Goal: Information Seeking & Learning: Compare options

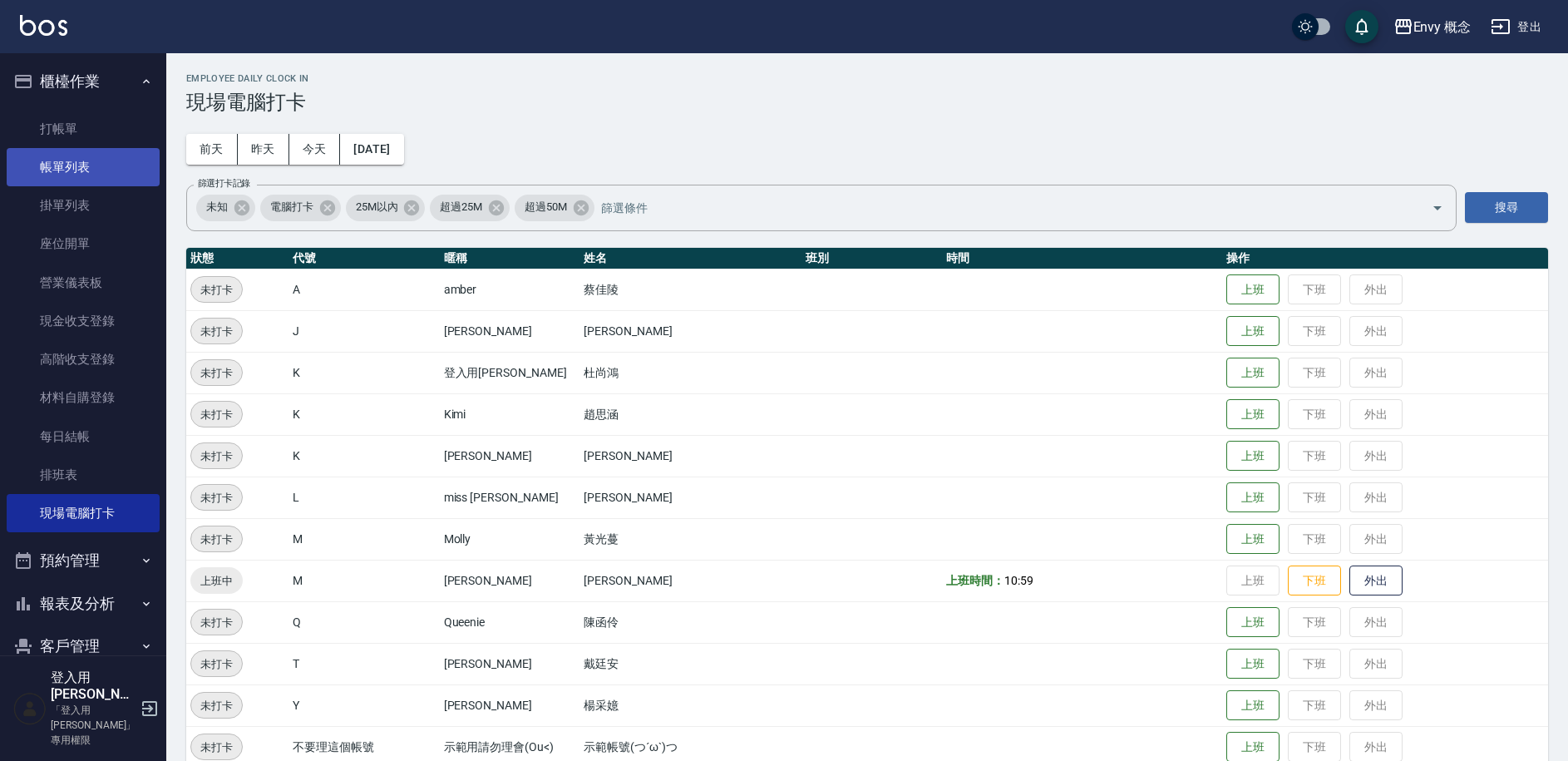
click at [69, 179] on link "帳單列表" at bounding box center [83, 167] width 153 height 38
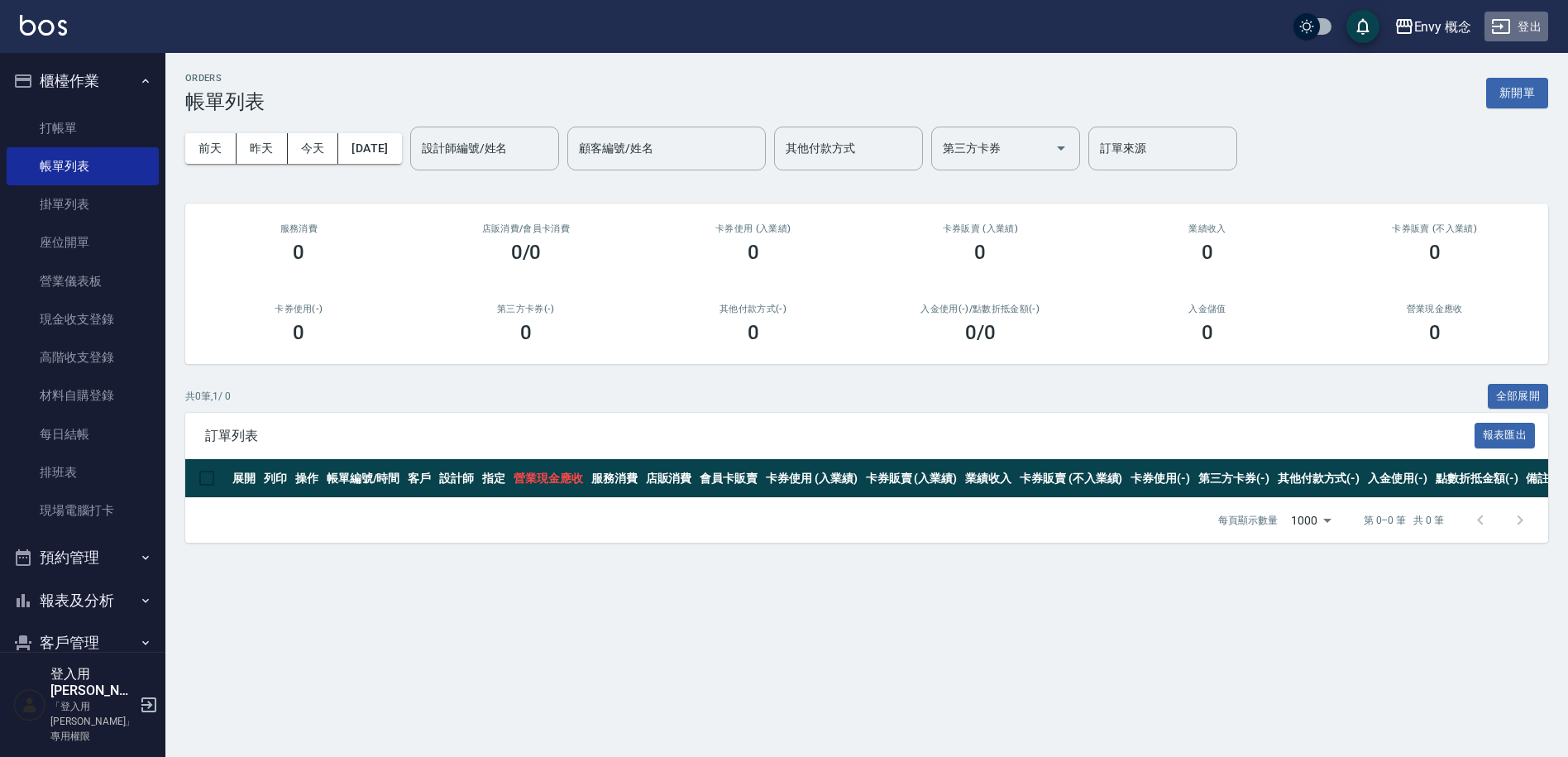
click at [1521, 31] on button "登出" at bounding box center [1517, 27] width 64 height 31
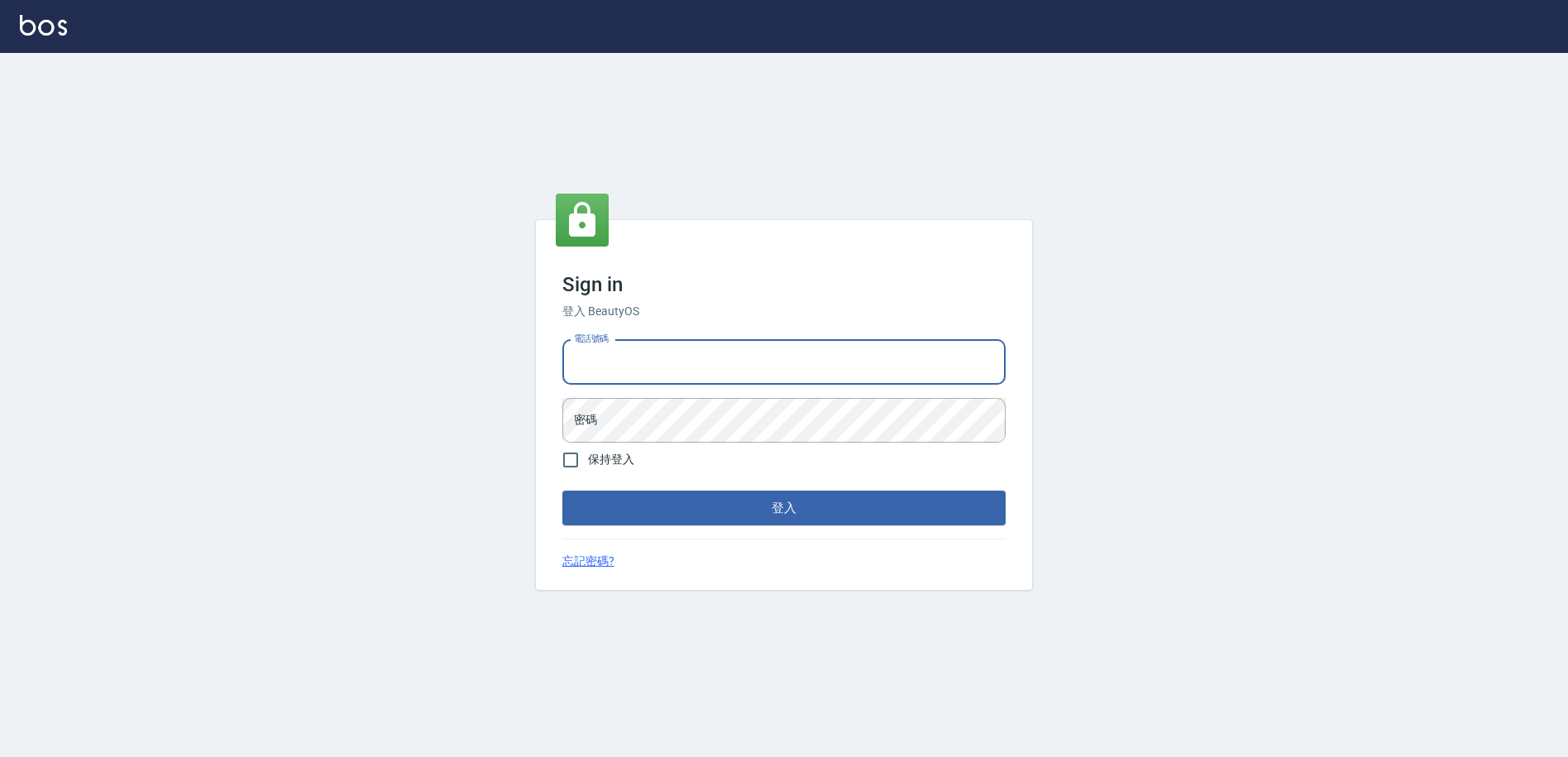
click at [628, 363] on input "電話號碼" at bounding box center [784, 362] width 443 height 45
click at [644, 370] on input "25153595" at bounding box center [784, 362] width 443 height 45
type input "9990001234567"
click at [692, 498] on button "登入" at bounding box center [784, 508] width 443 height 35
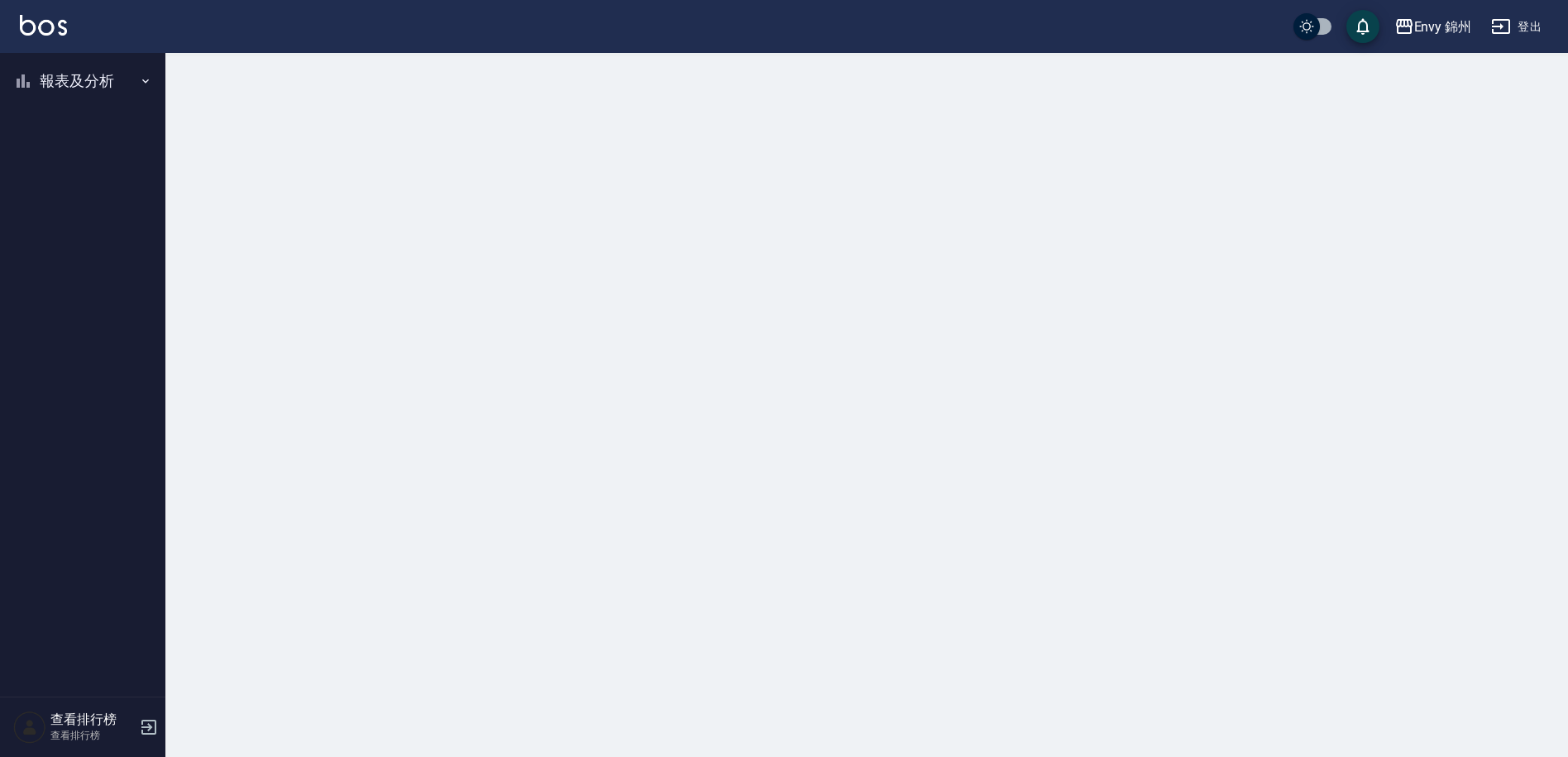
click at [91, 82] on button "報表及分析" at bounding box center [83, 81] width 153 height 43
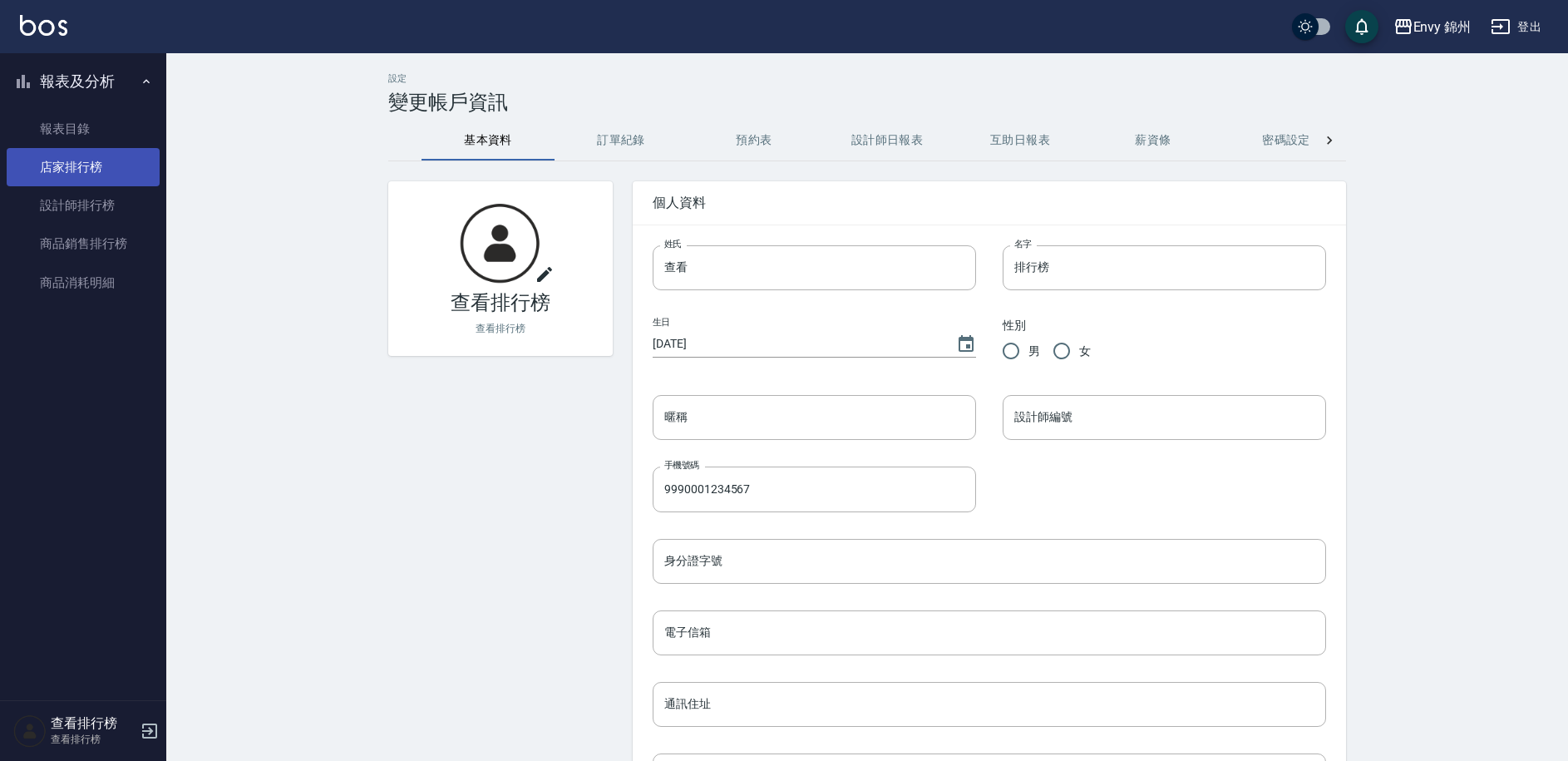
click at [101, 163] on link "店家排行榜" at bounding box center [83, 167] width 153 height 38
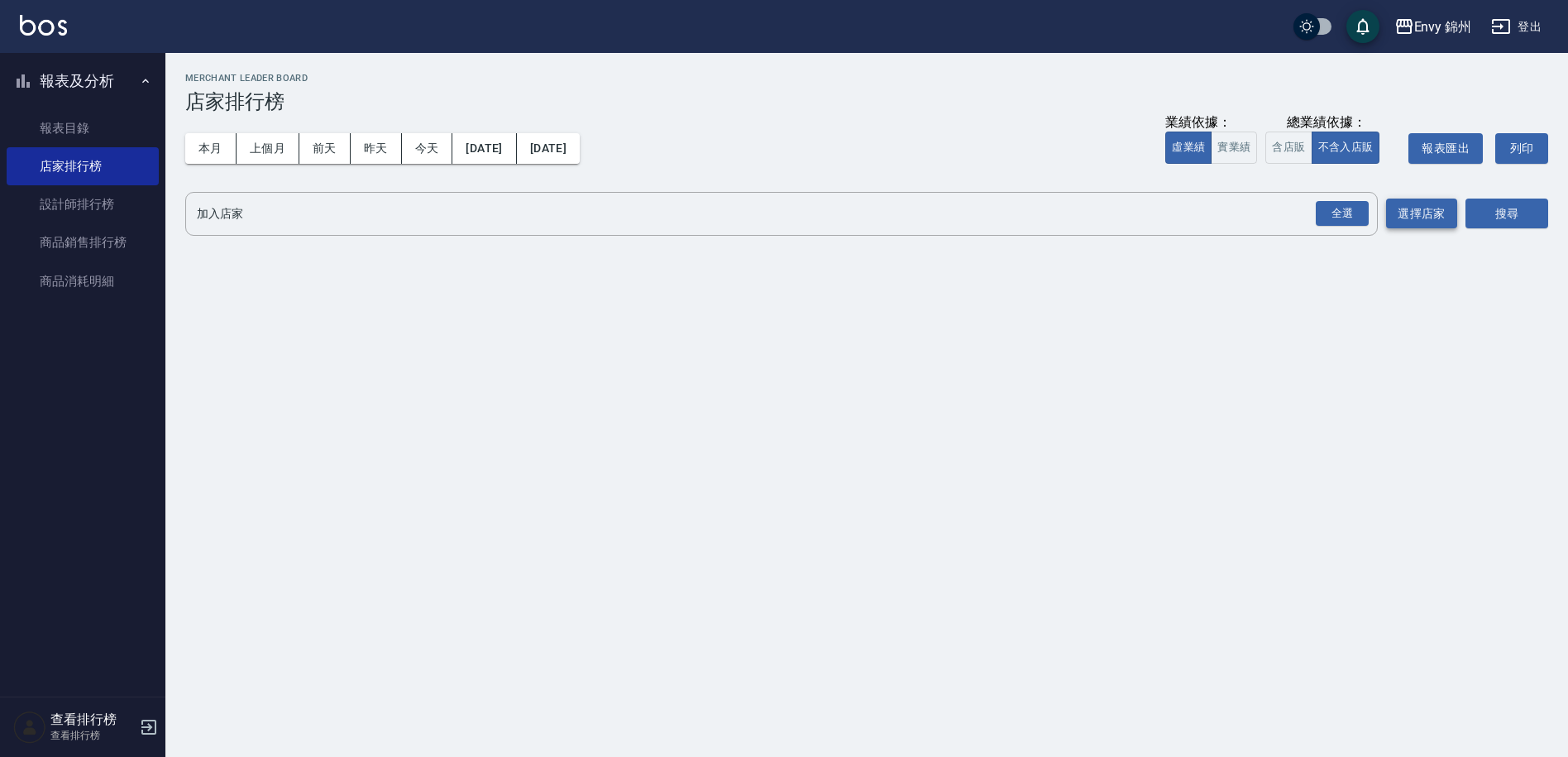
click at [1346, 219] on div "全選" at bounding box center [1343, 214] width 52 height 25
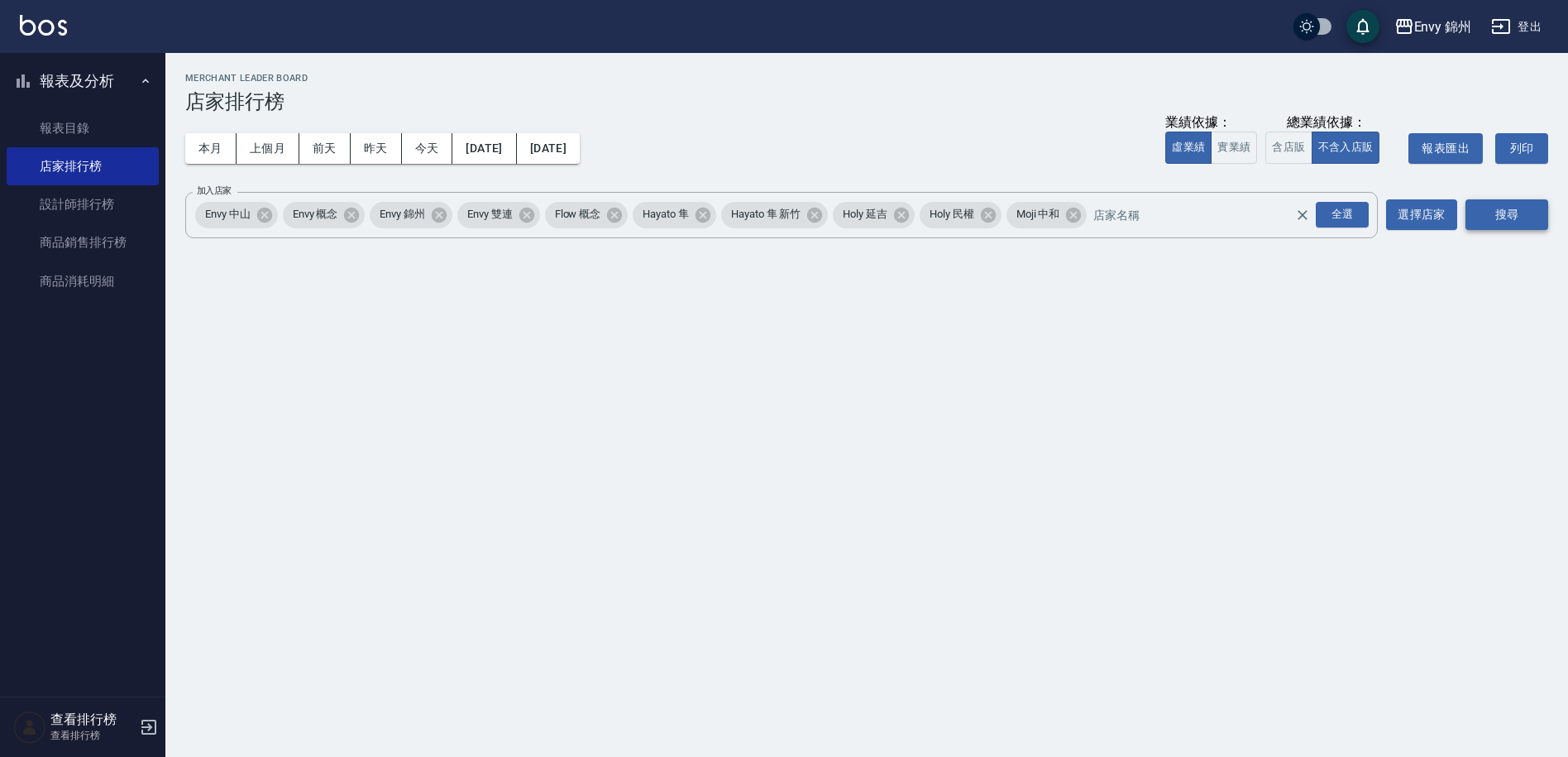
click at [1482, 211] on button "搜尋" at bounding box center [1507, 215] width 83 height 31
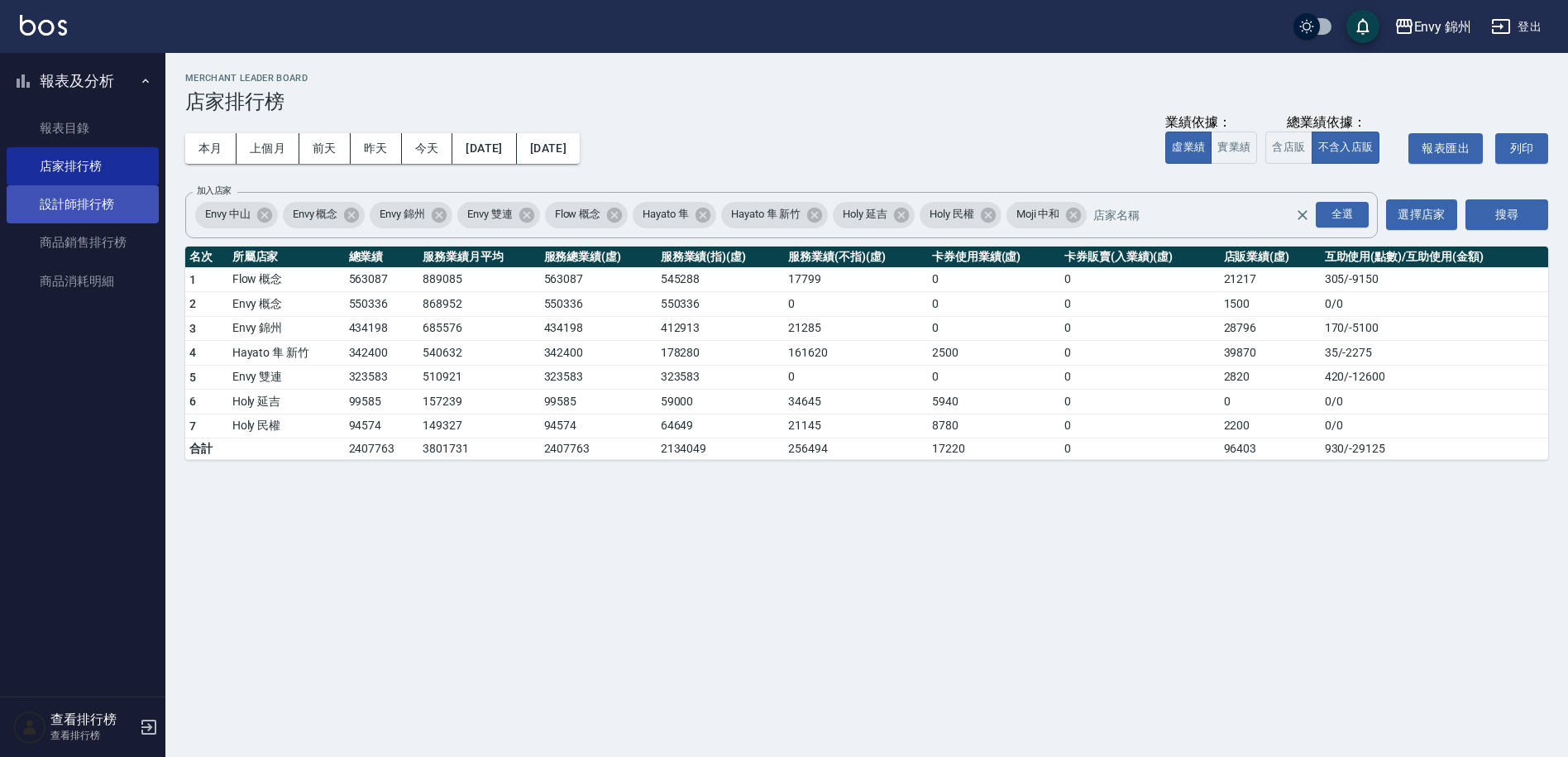
click at [102, 196] on link "設計師排行榜" at bounding box center [83, 204] width 153 height 38
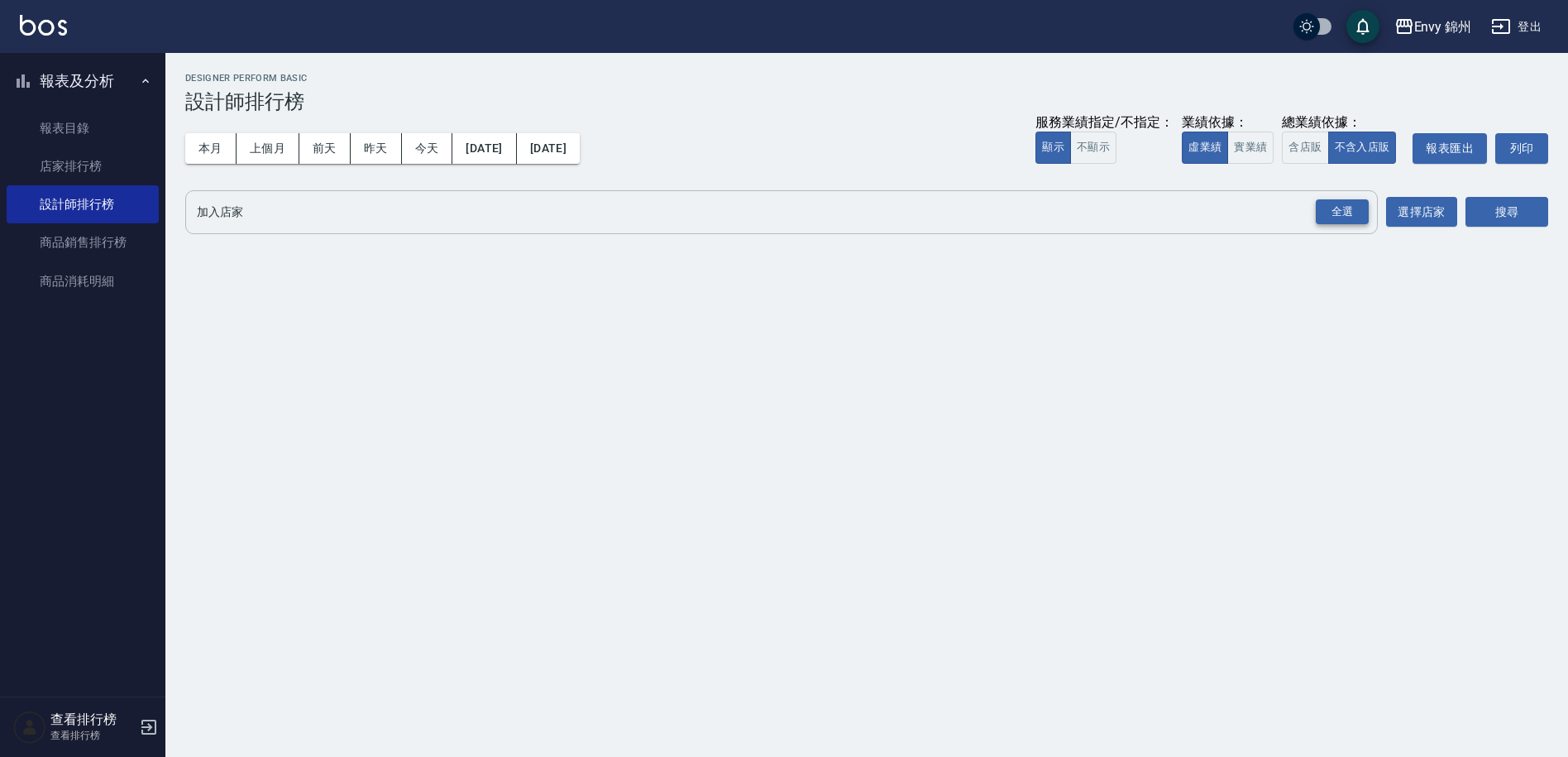
click at [1325, 218] on div "全選" at bounding box center [1343, 212] width 52 height 25
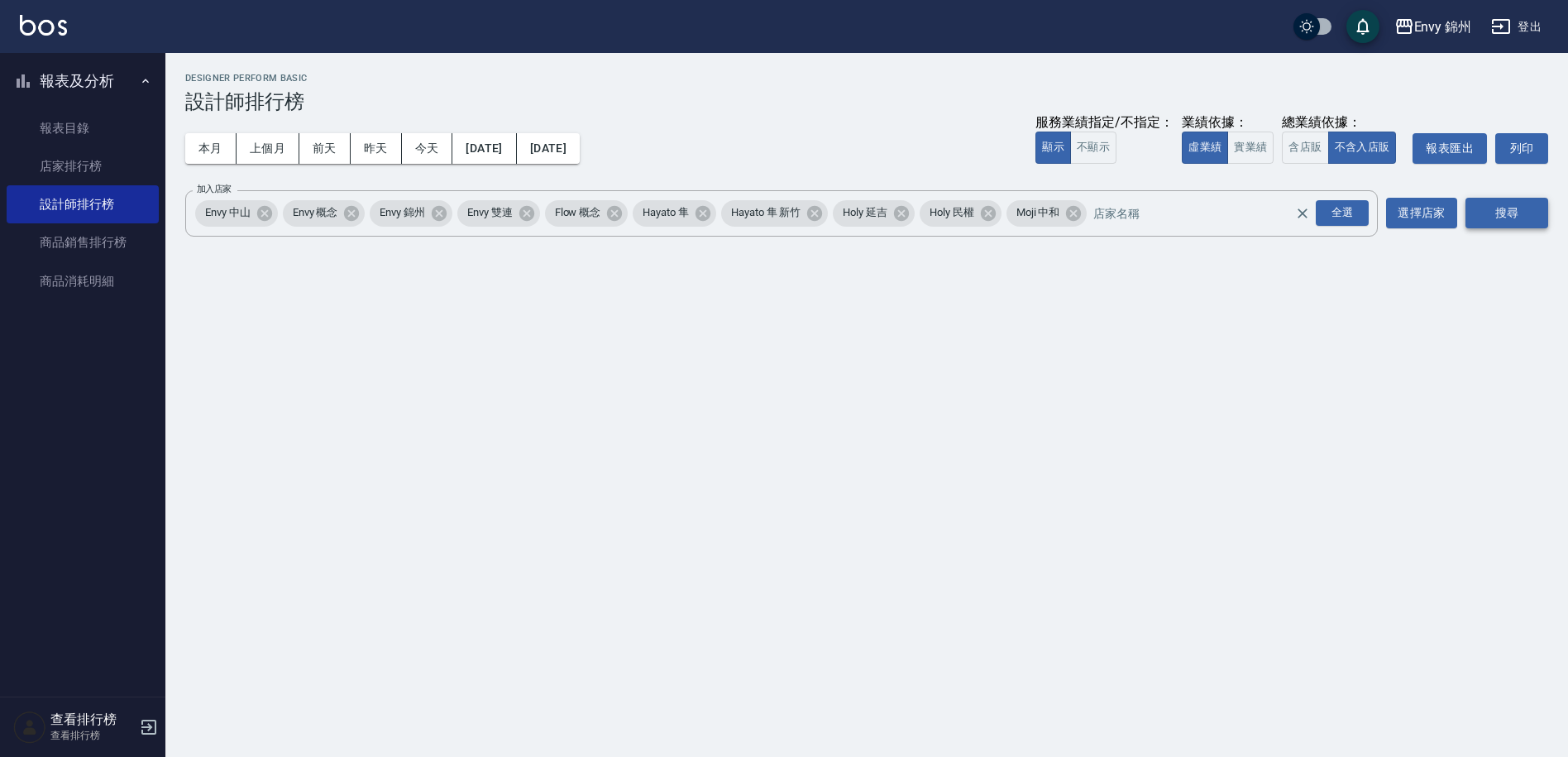
click at [1547, 218] on button "搜尋" at bounding box center [1507, 214] width 83 height 31
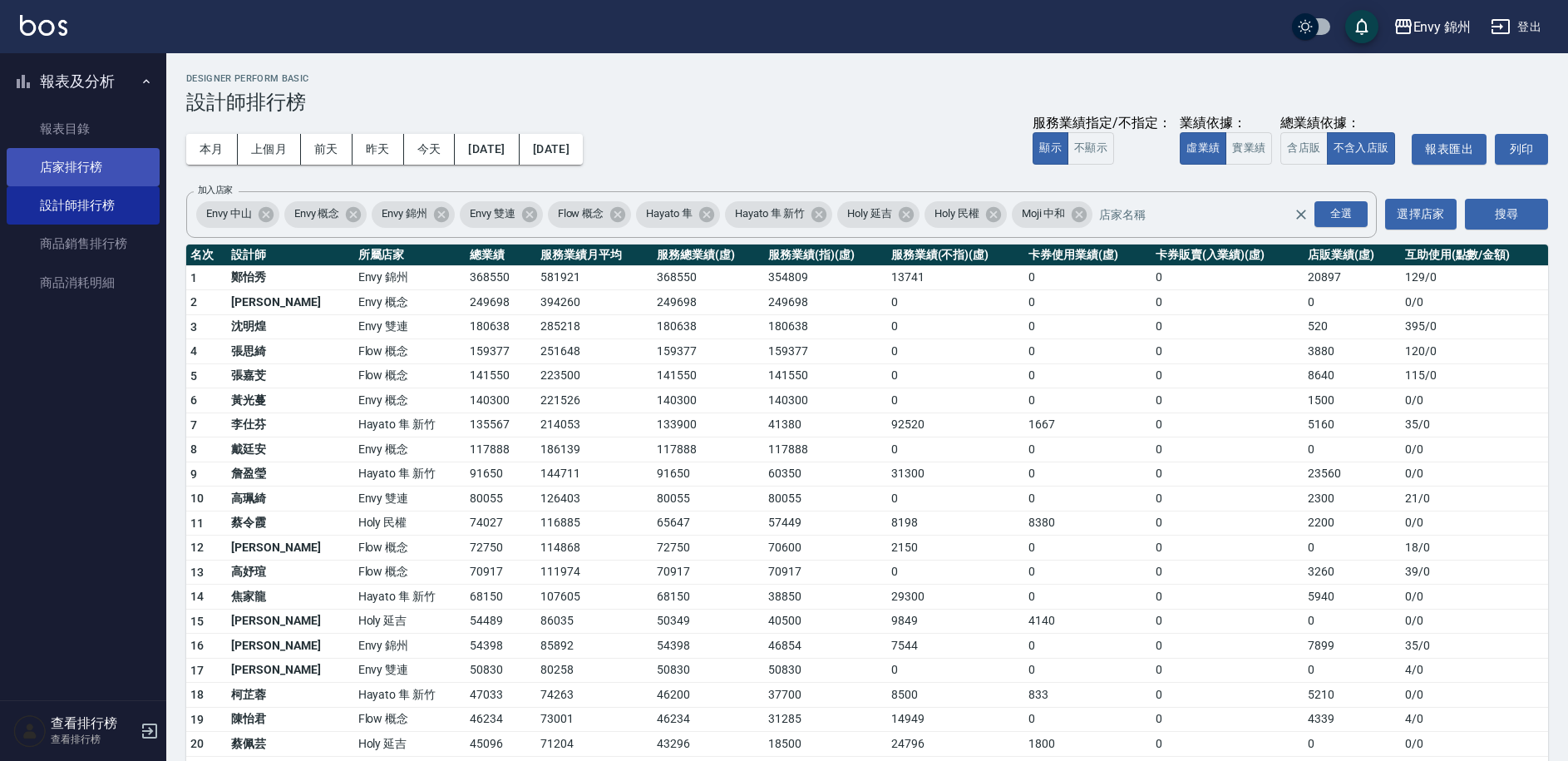
click at [80, 171] on link "店家排行榜" at bounding box center [83, 167] width 153 height 38
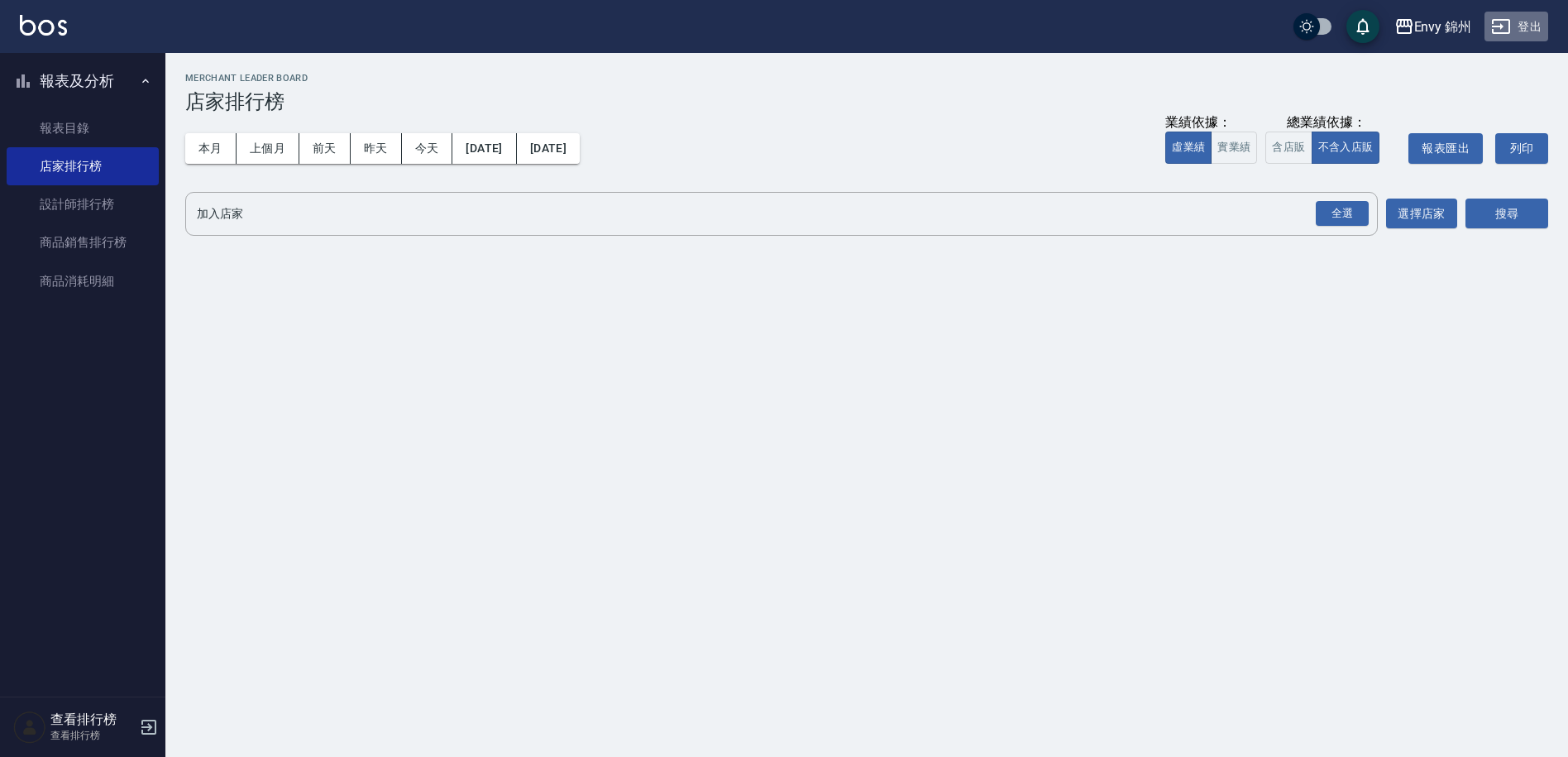
click at [1526, 34] on button "登出" at bounding box center [1517, 27] width 64 height 31
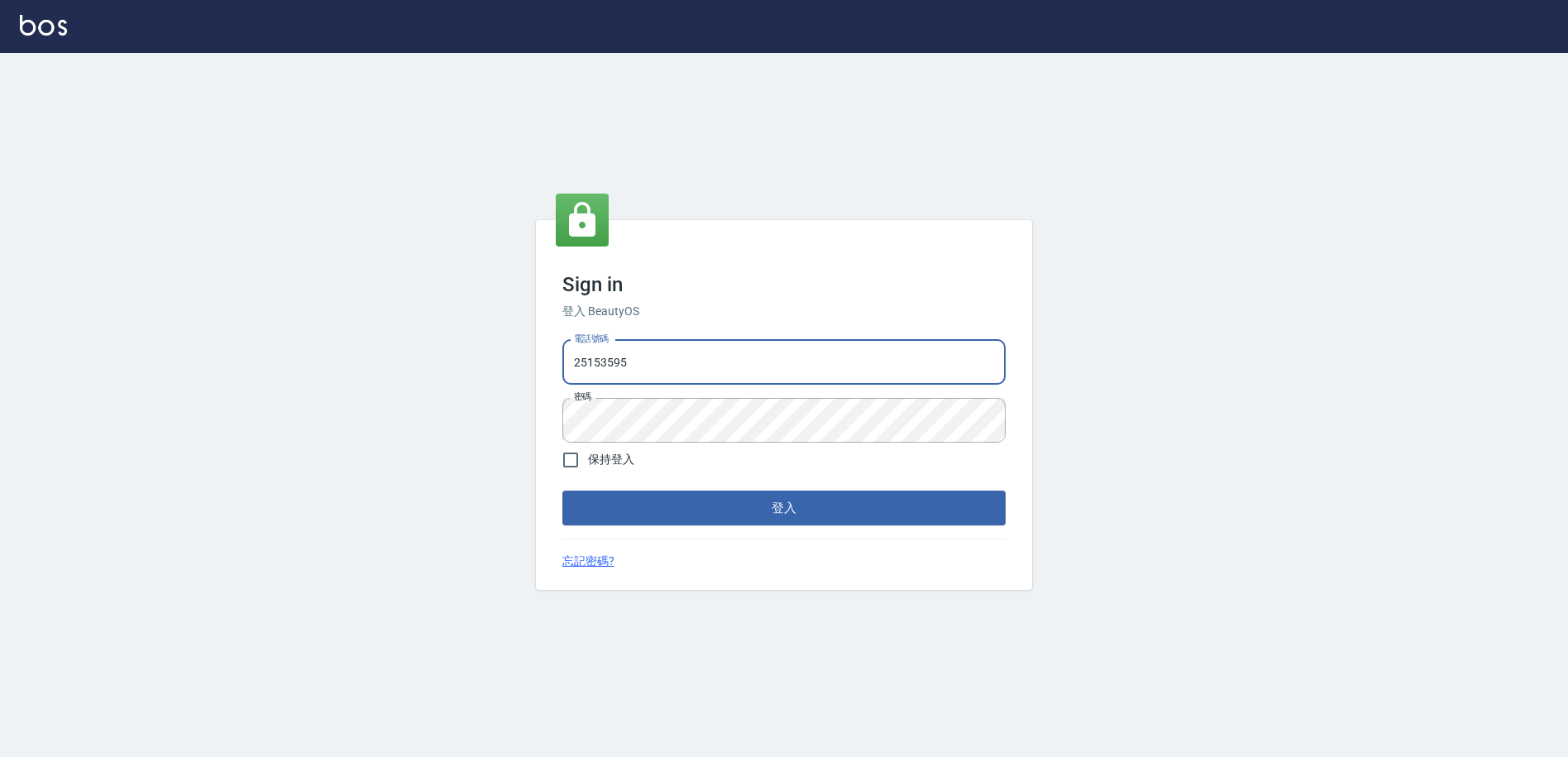
drag, startPoint x: 666, startPoint y: 361, endPoint x: 562, endPoint y: 359, distance: 104.0
click at [562, 359] on input "25153595" at bounding box center [784, 362] width 443 height 45
type input "0930889212"
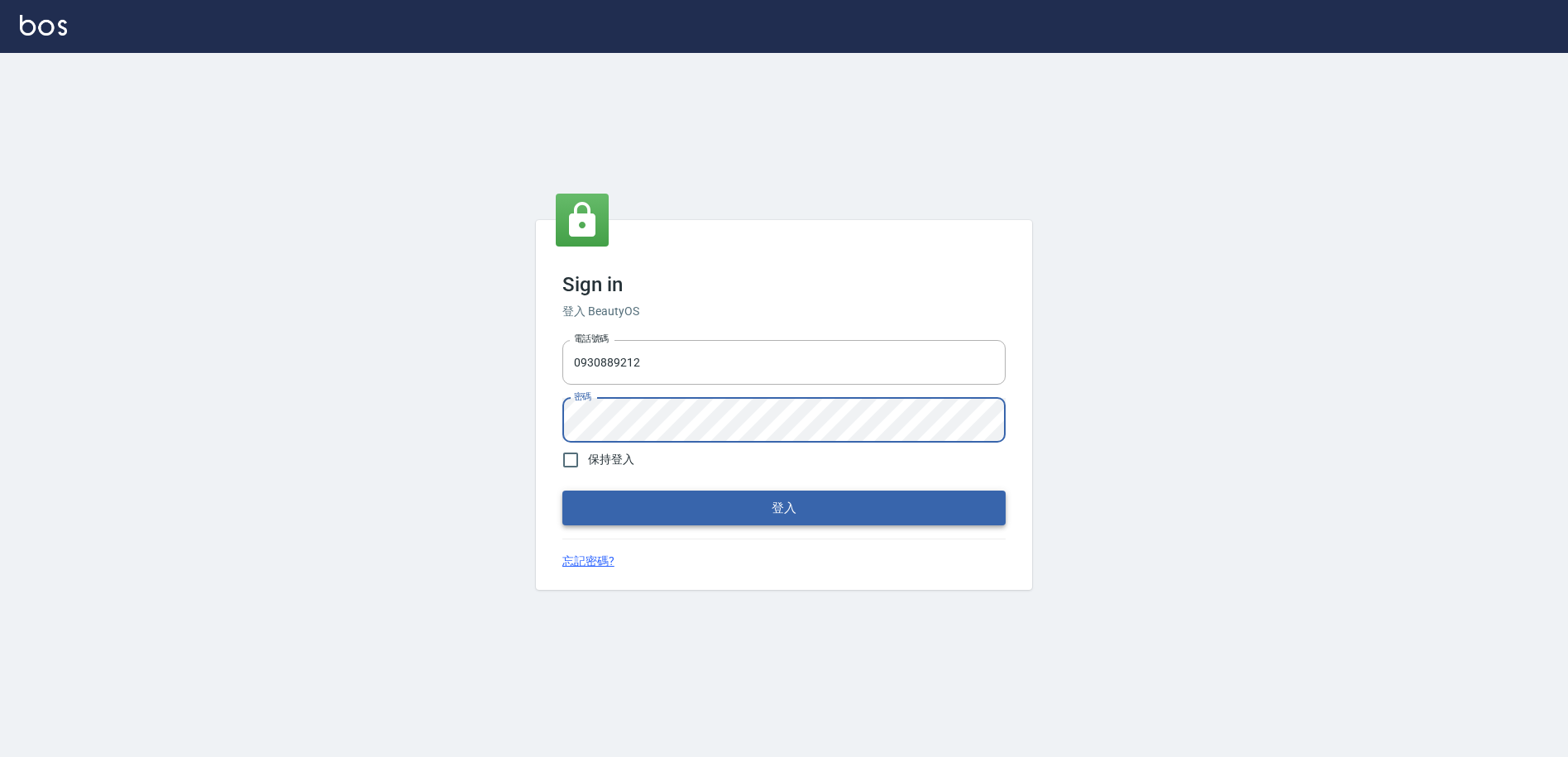
click at [649, 512] on button "登入" at bounding box center [784, 508] width 443 height 35
